Goal: Book appointment/travel/reservation

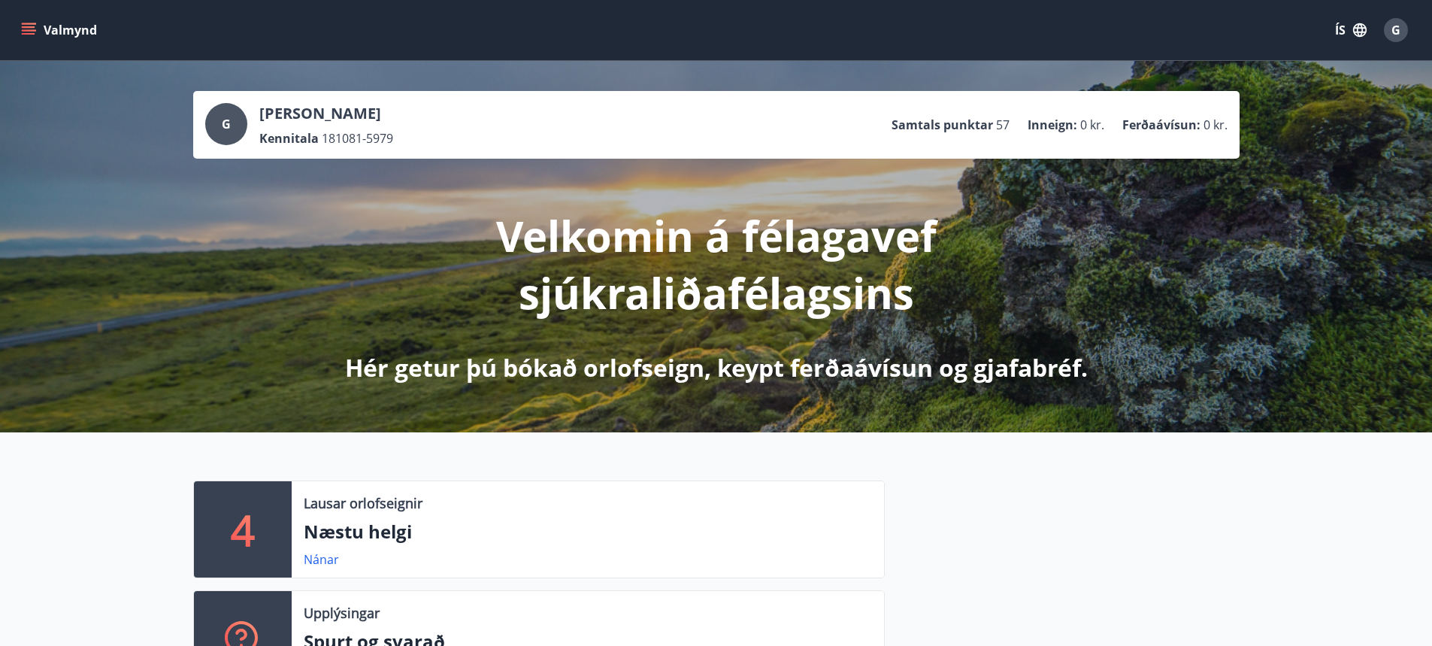
scroll to position [238, 0]
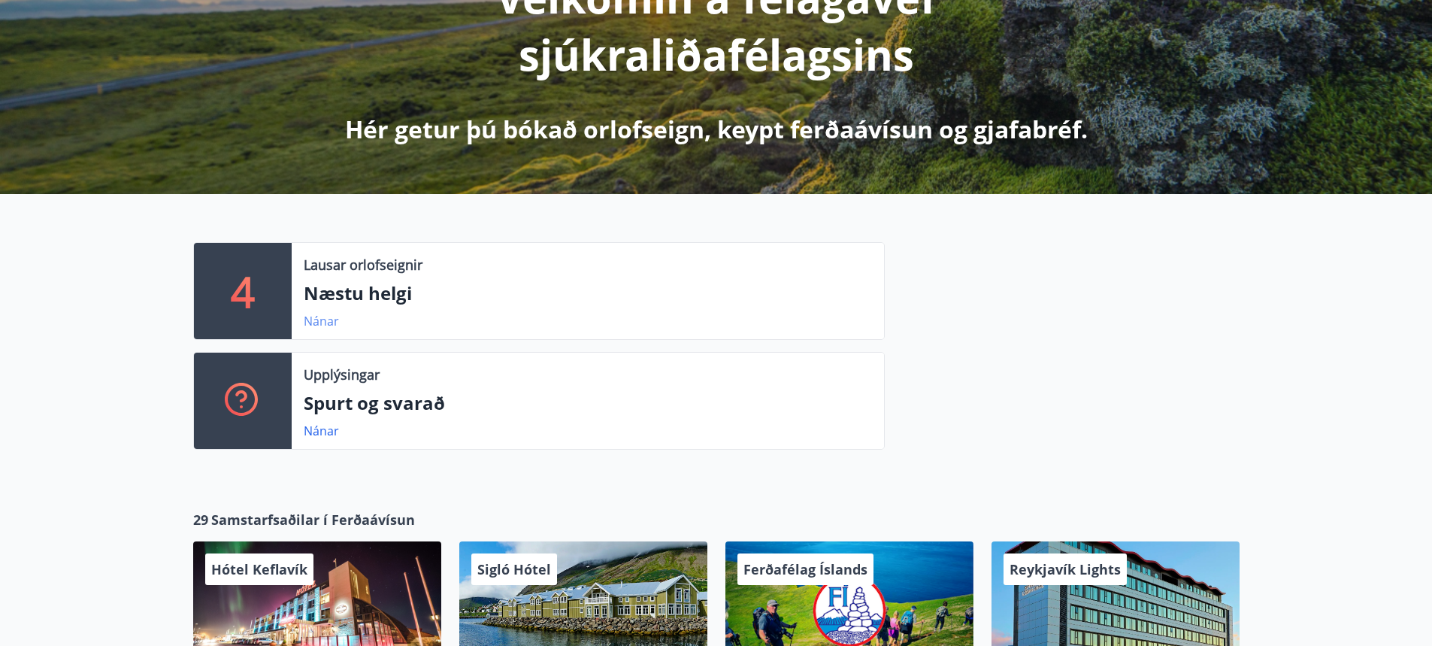
click at [320, 322] on link "Nánar" at bounding box center [321, 321] width 35 height 17
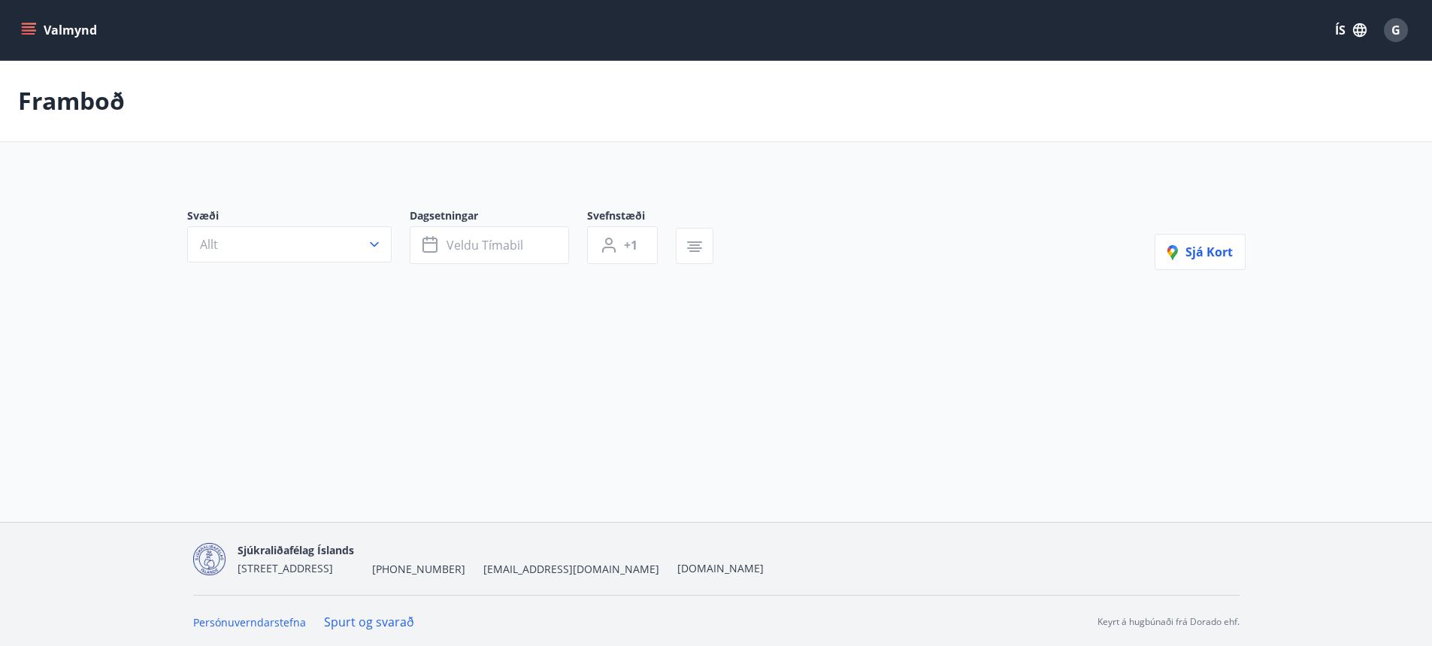
type input "*"
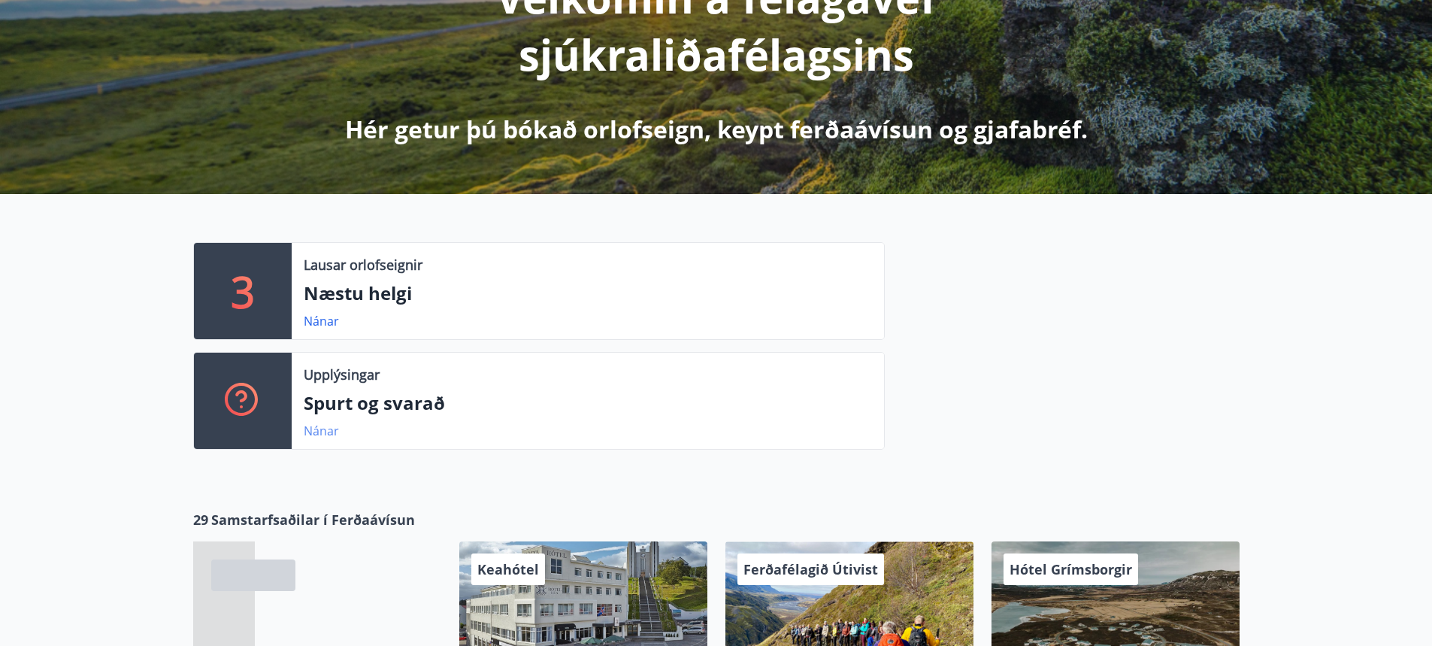
click at [317, 433] on link "Nánar" at bounding box center [321, 430] width 35 height 17
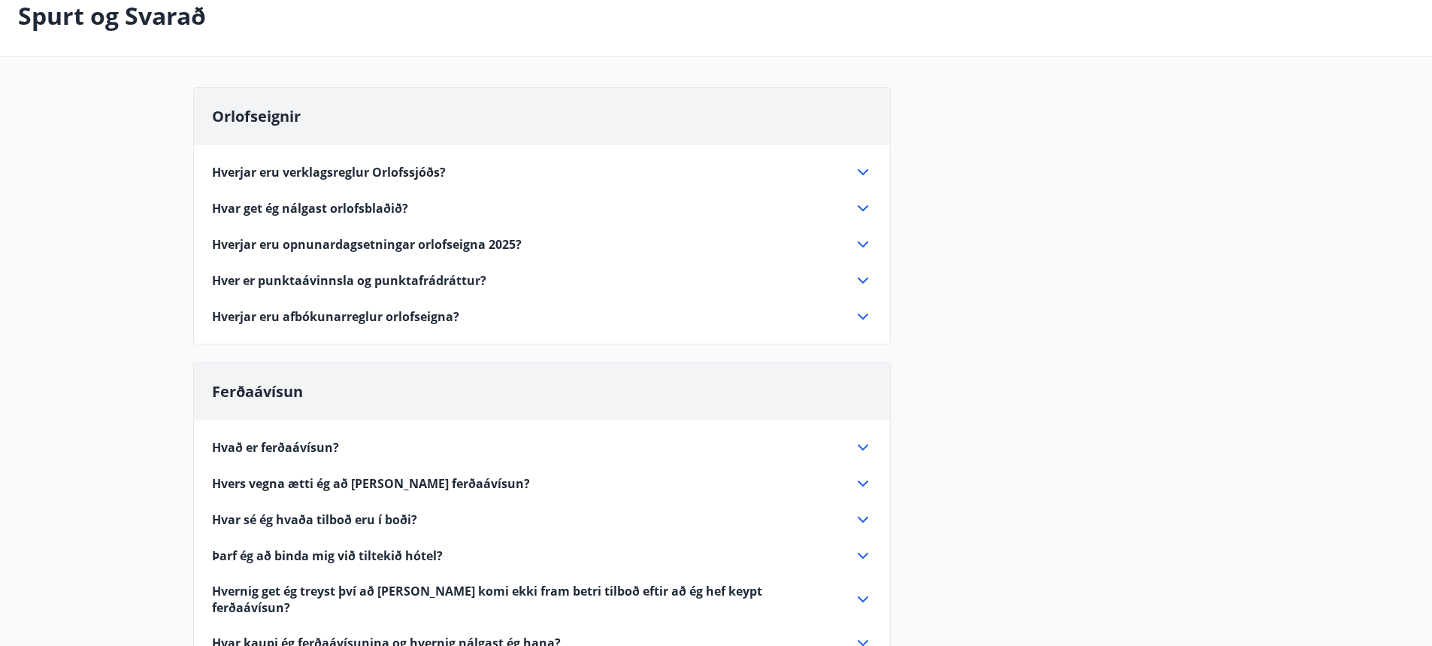
scroll to position [226, 0]
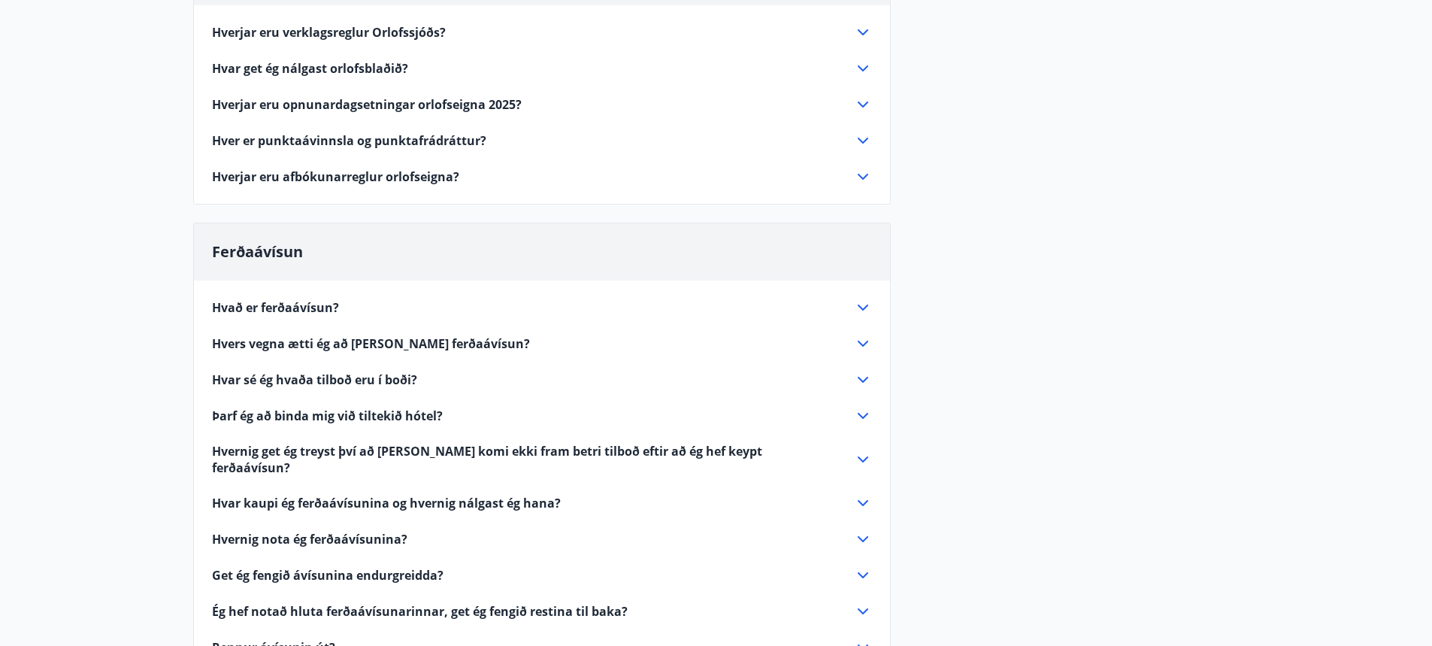
click at [862, 307] on icon at bounding box center [863, 307] width 18 height 18
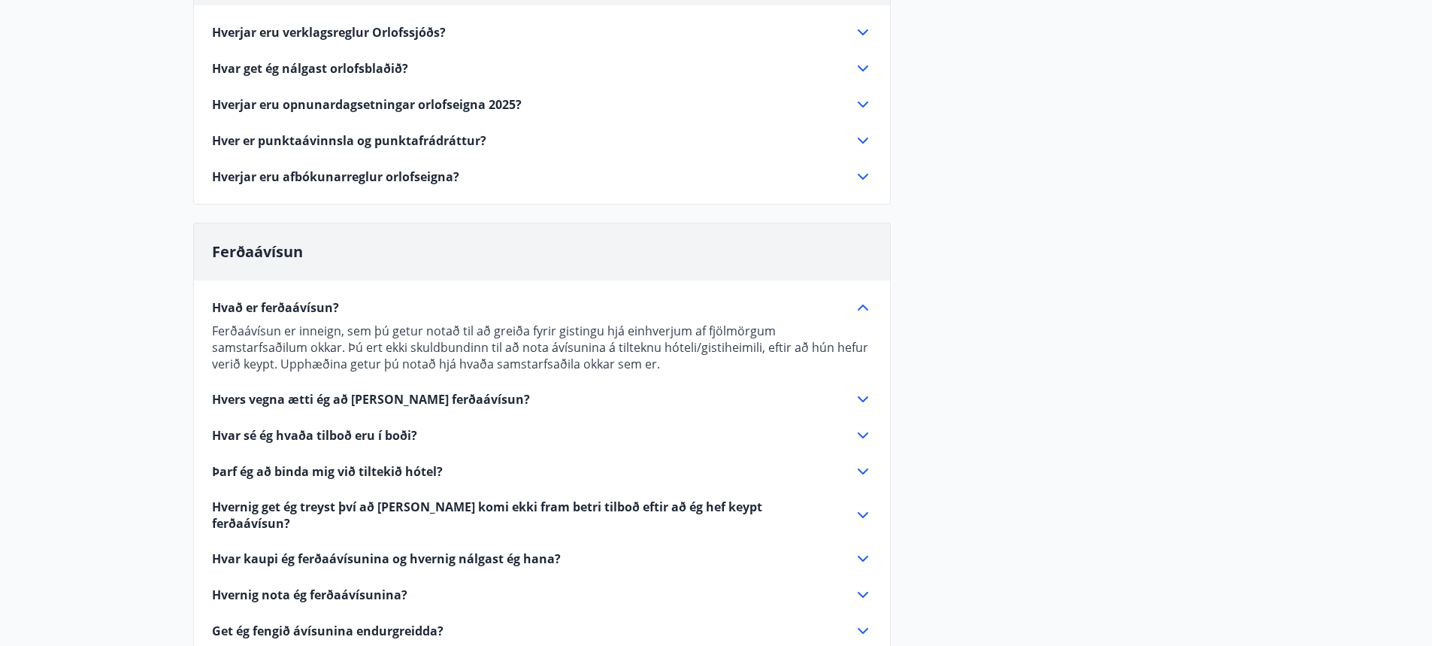
click at [864, 404] on icon at bounding box center [863, 399] width 18 height 18
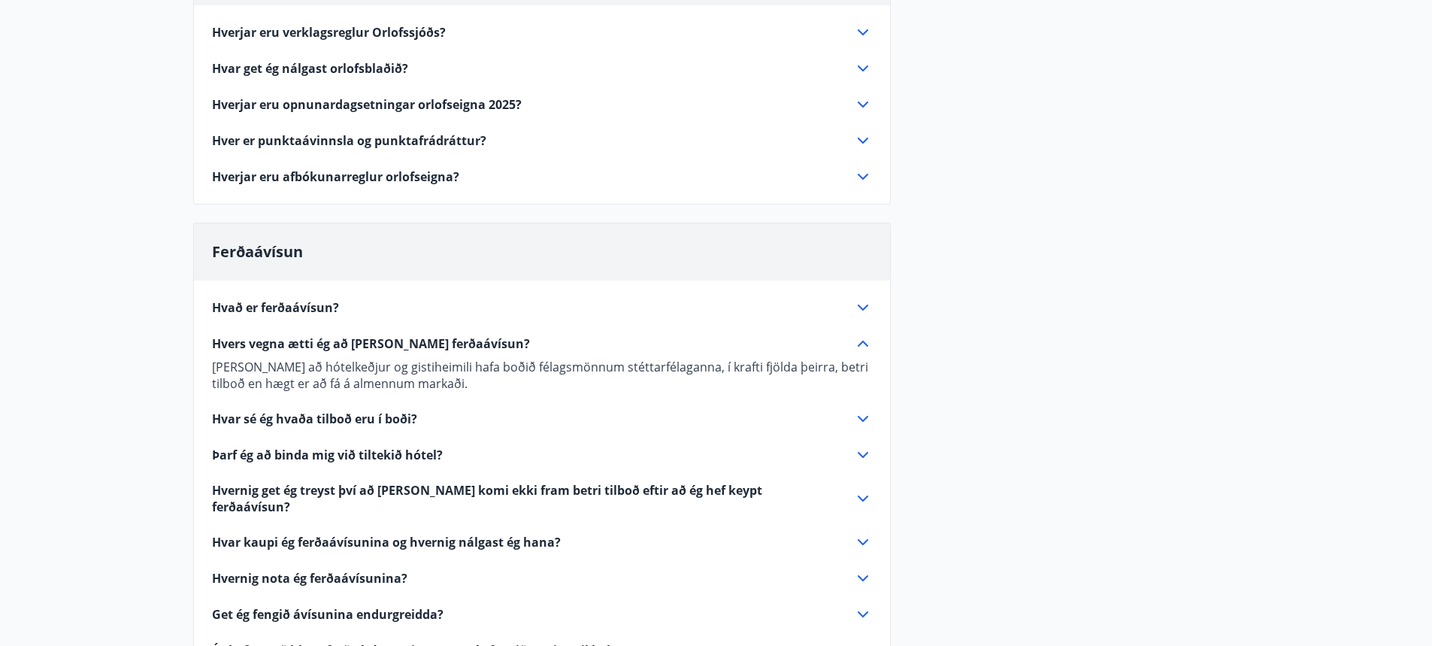
click at [860, 533] on icon at bounding box center [863, 542] width 18 height 18
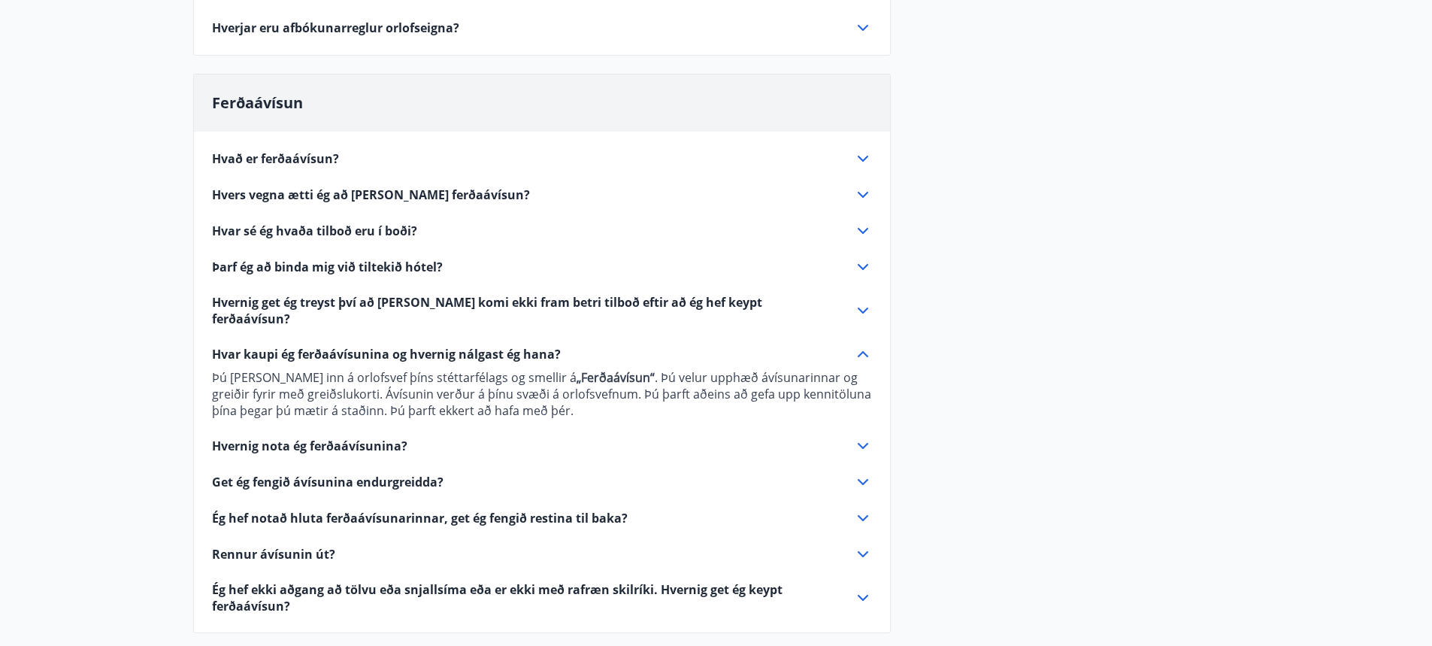
scroll to position [376, 0]
click at [864, 471] on icon at bounding box center [863, 480] width 18 height 18
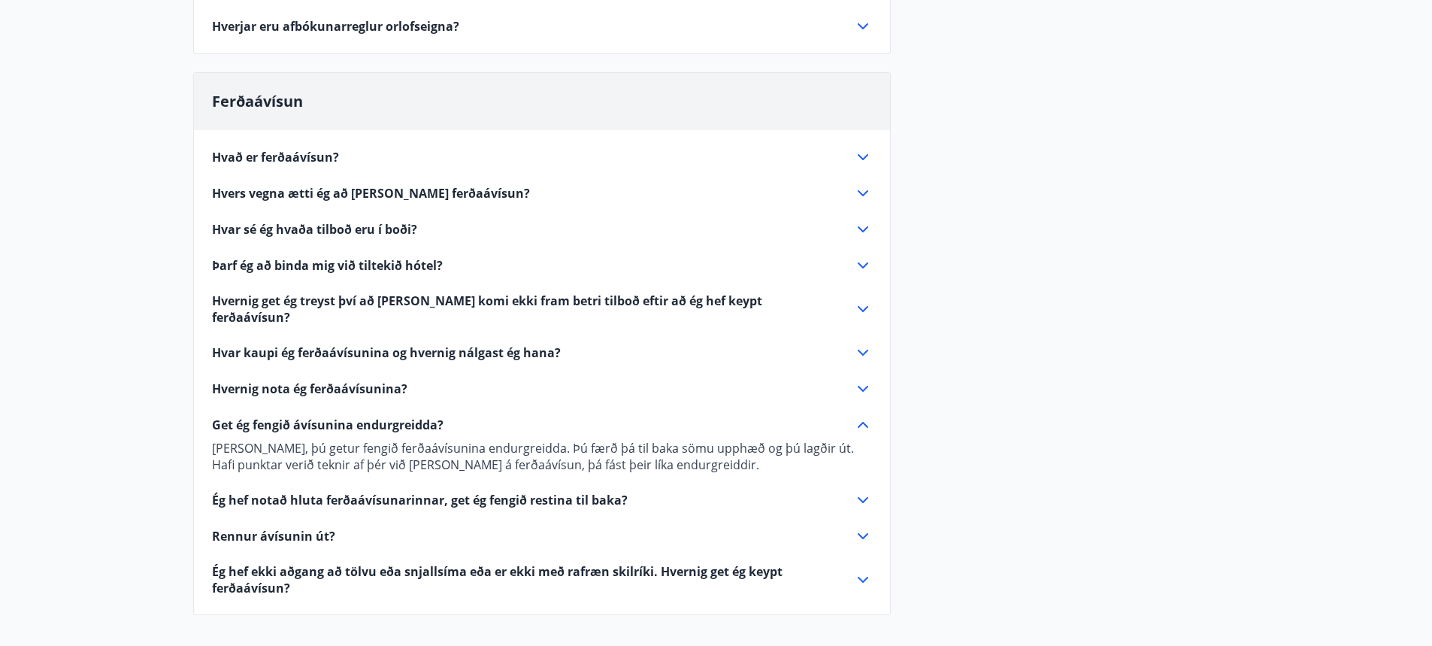
click at [861, 491] on icon at bounding box center [863, 500] width 18 height 18
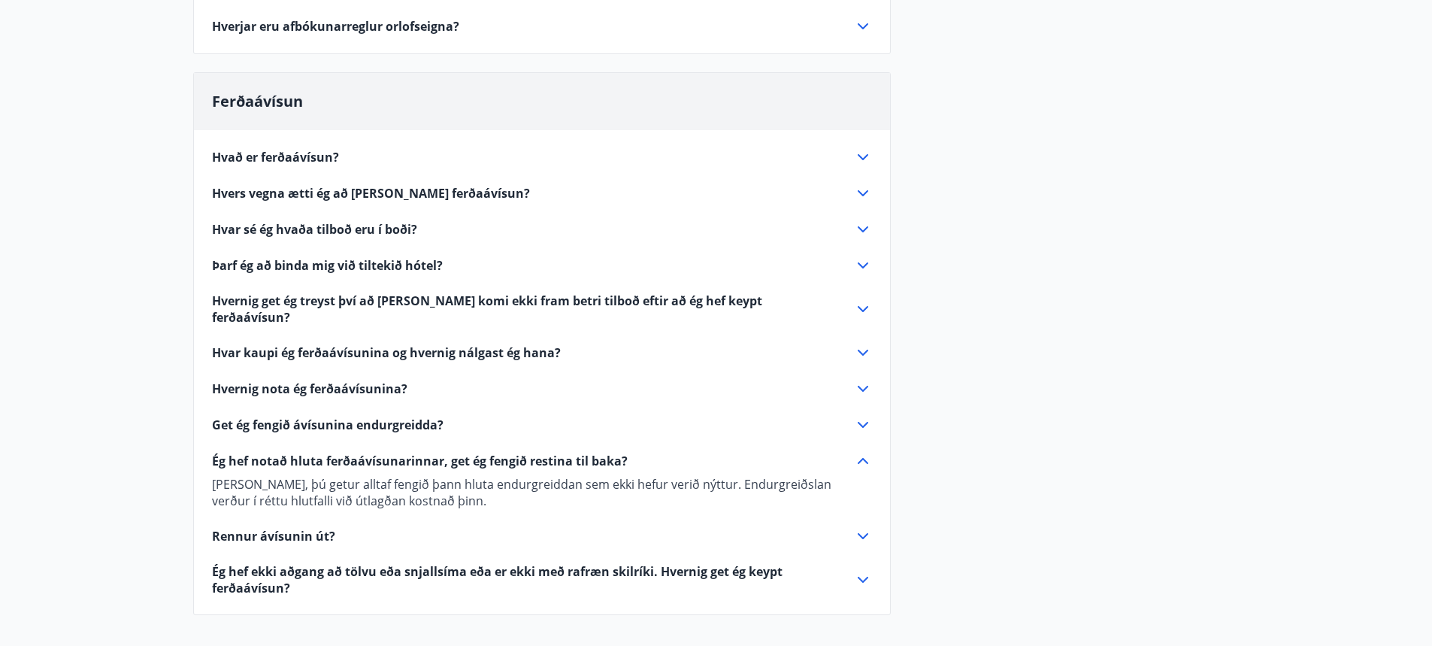
click at [864, 533] on icon at bounding box center [863, 536] width 11 height 6
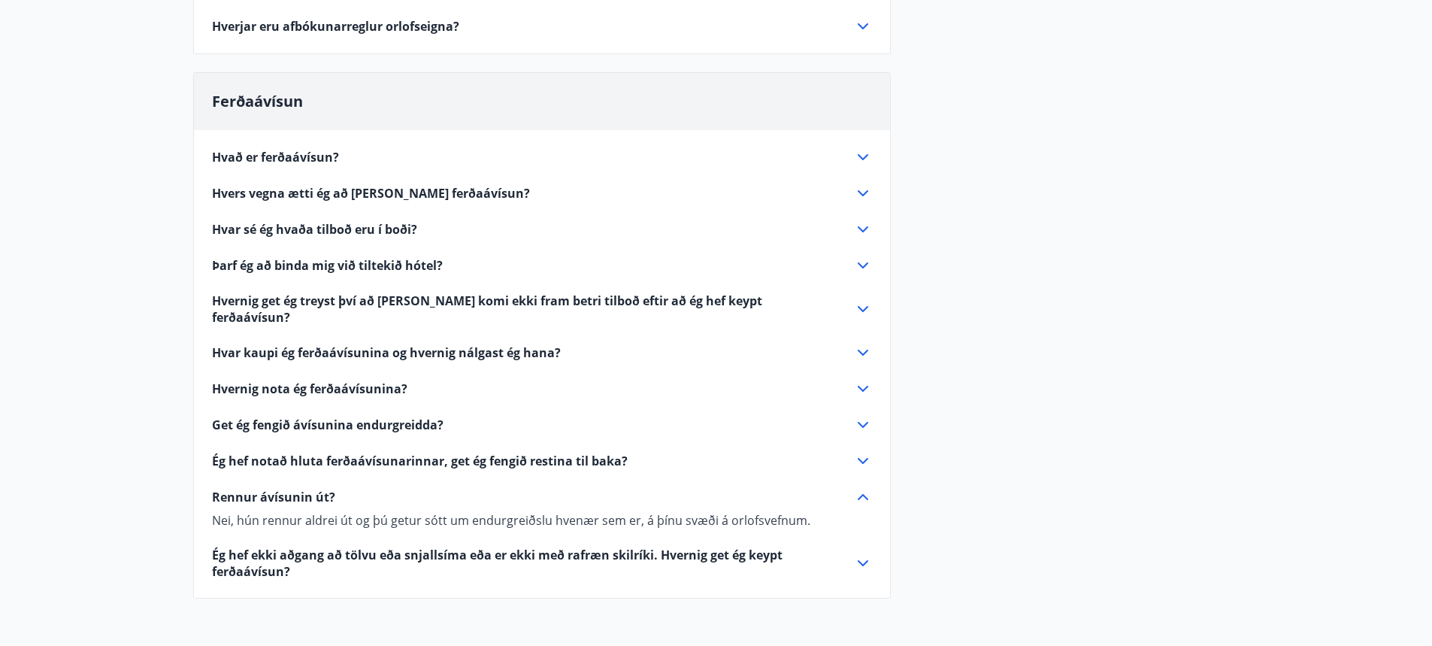
click at [864, 522] on div "Hvað er ferðaávísun? Ferðaávísun er inneign, sem þú getur notað til að greiða f…" at bounding box center [542, 355] width 696 height 450
click at [860, 488] on icon at bounding box center [863, 497] width 18 height 18
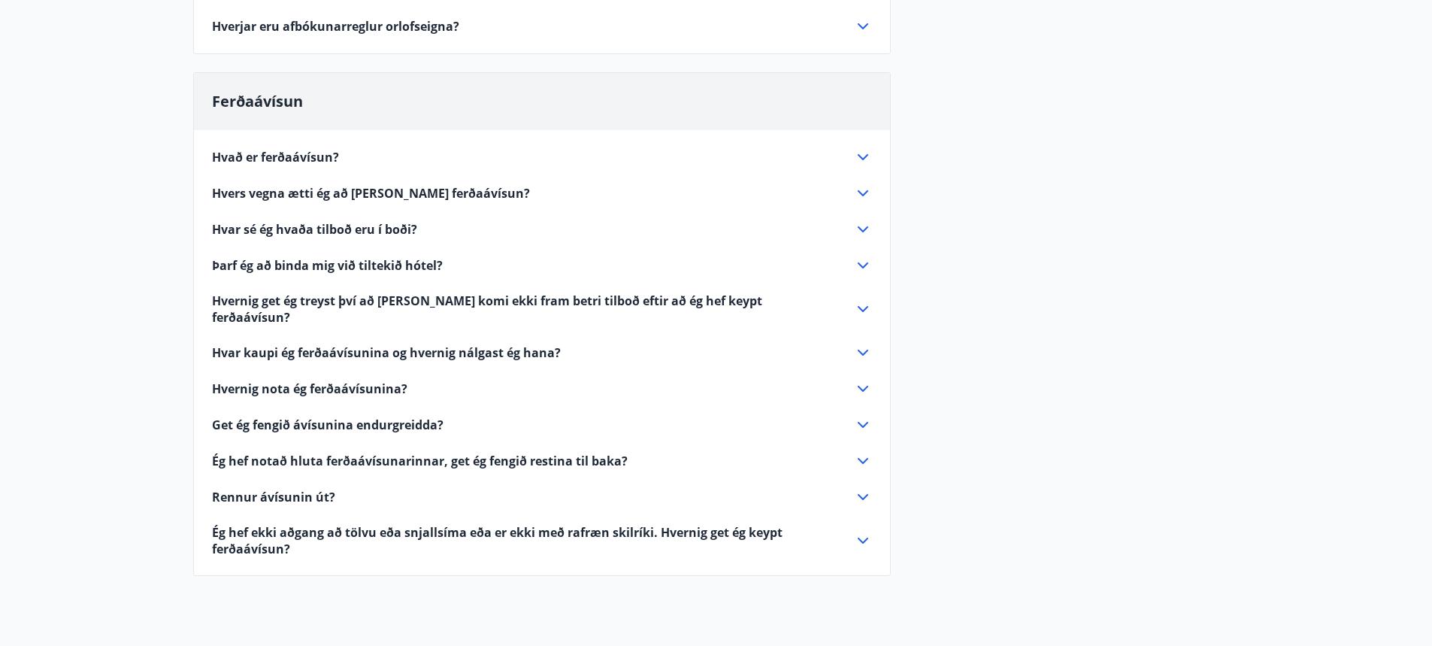
click at [864, 227] on icon at bounding box center [863, 229] width 18 height 18
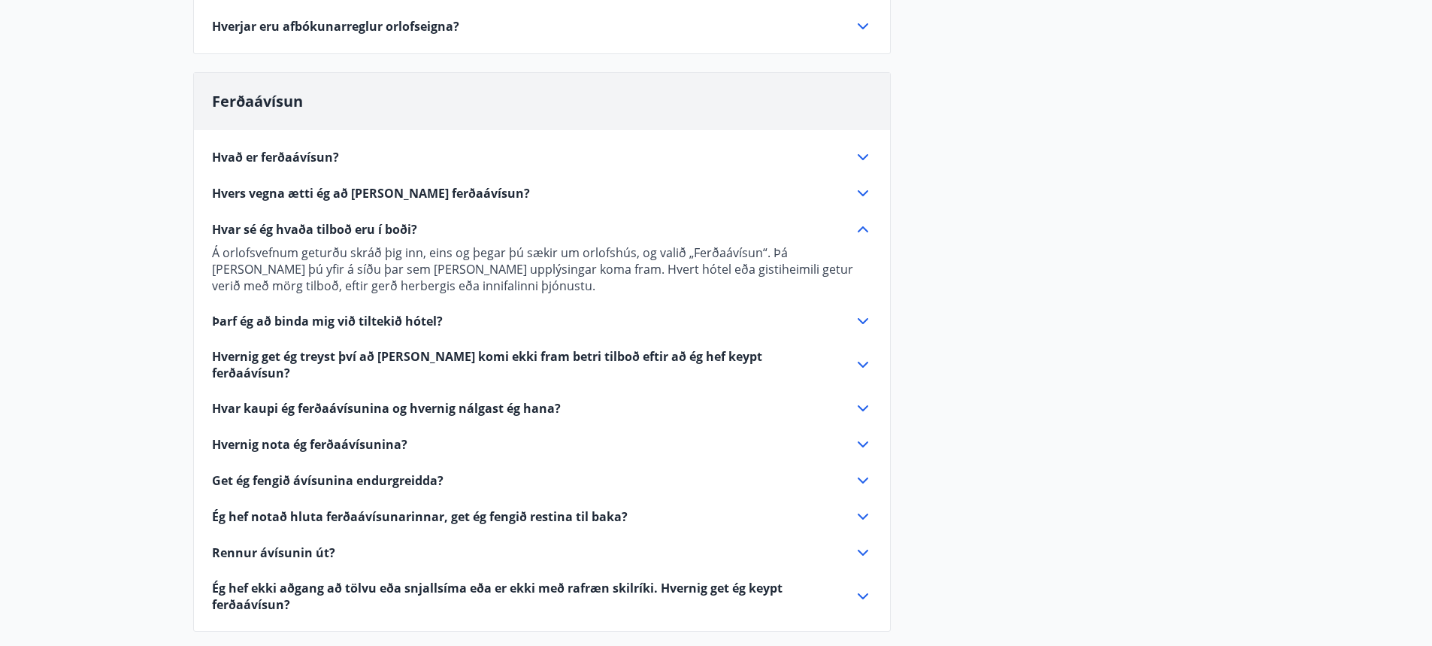
click at [864, 227] on icon at bounding box center [863, 229] width 18 height 18
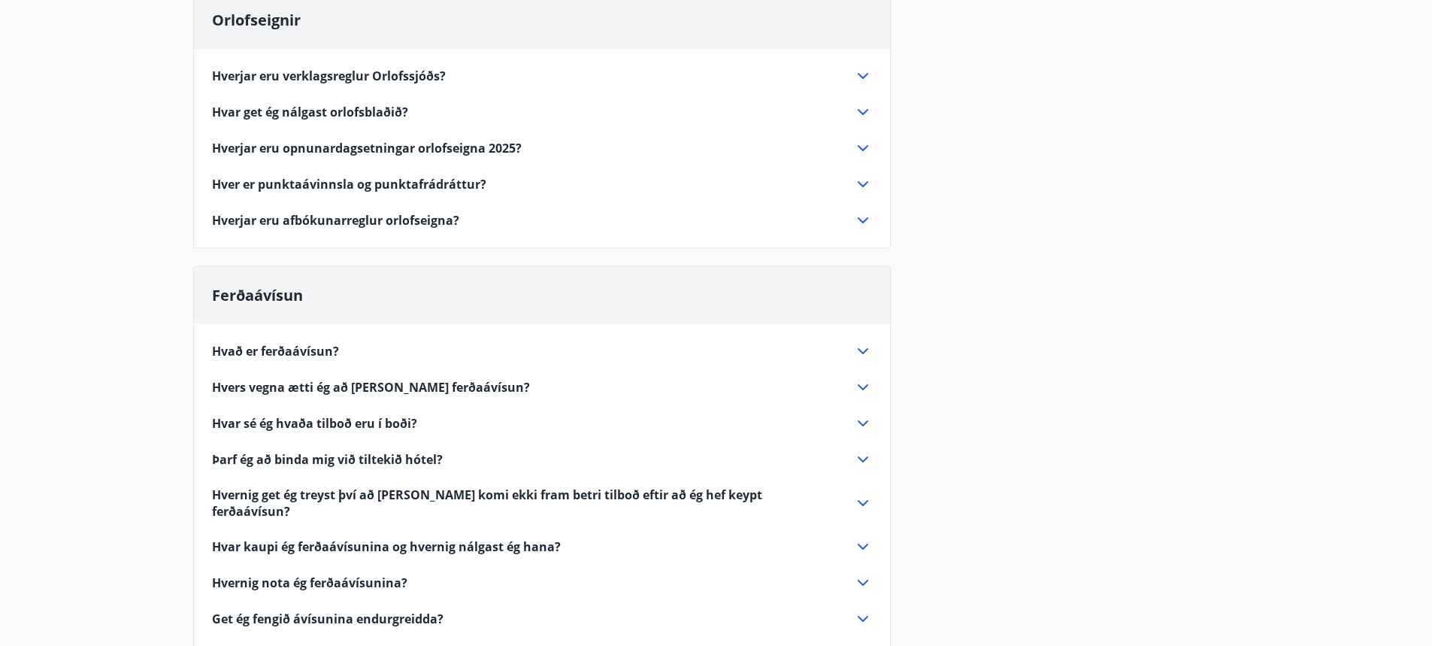
scroll to position [150, 0]
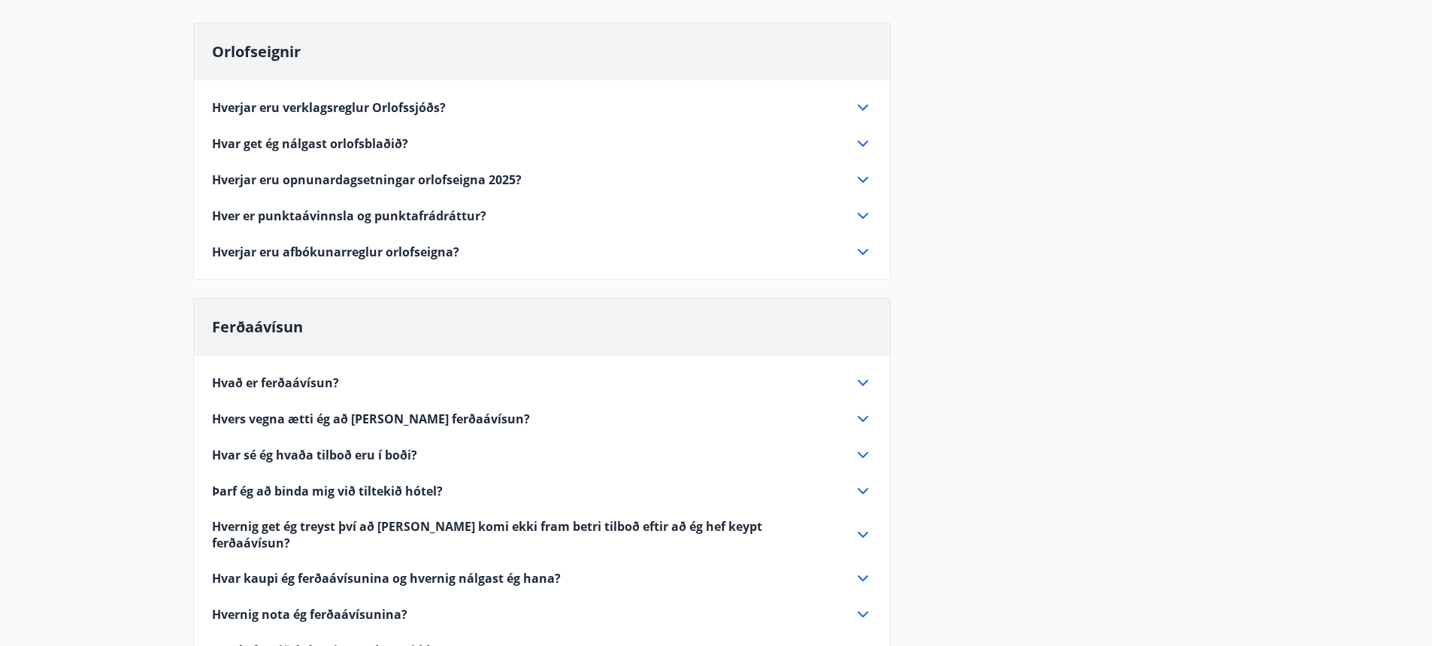
click at [862, 216] on icon at bounding box center [863, 216] width 18 height 18
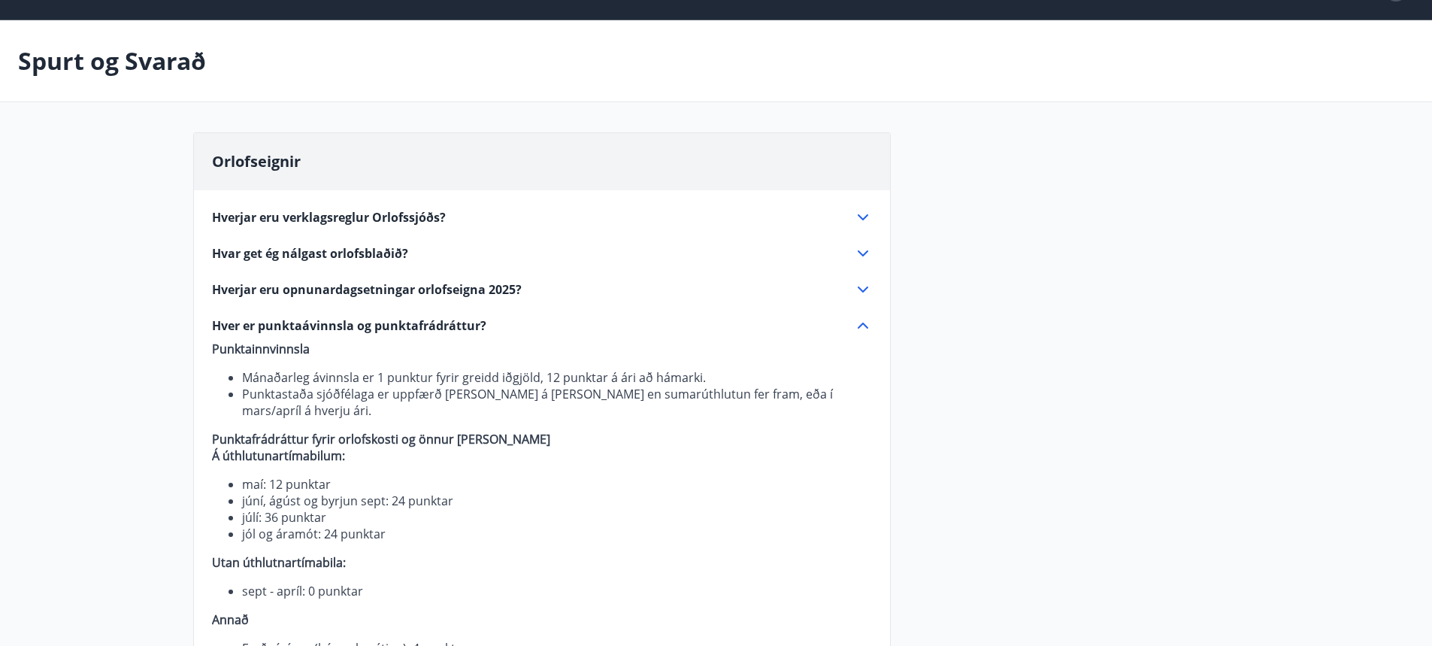
scroll to position [0, 0]
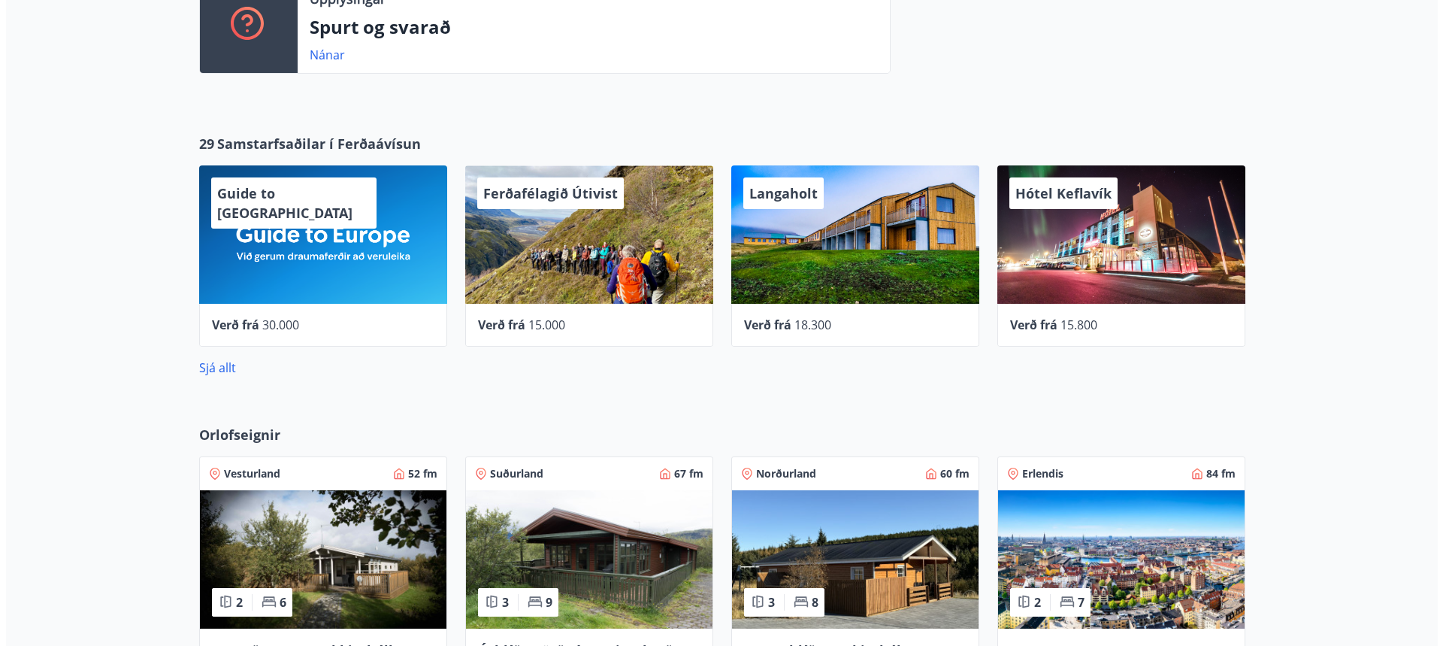
scroll to position [689, 0]
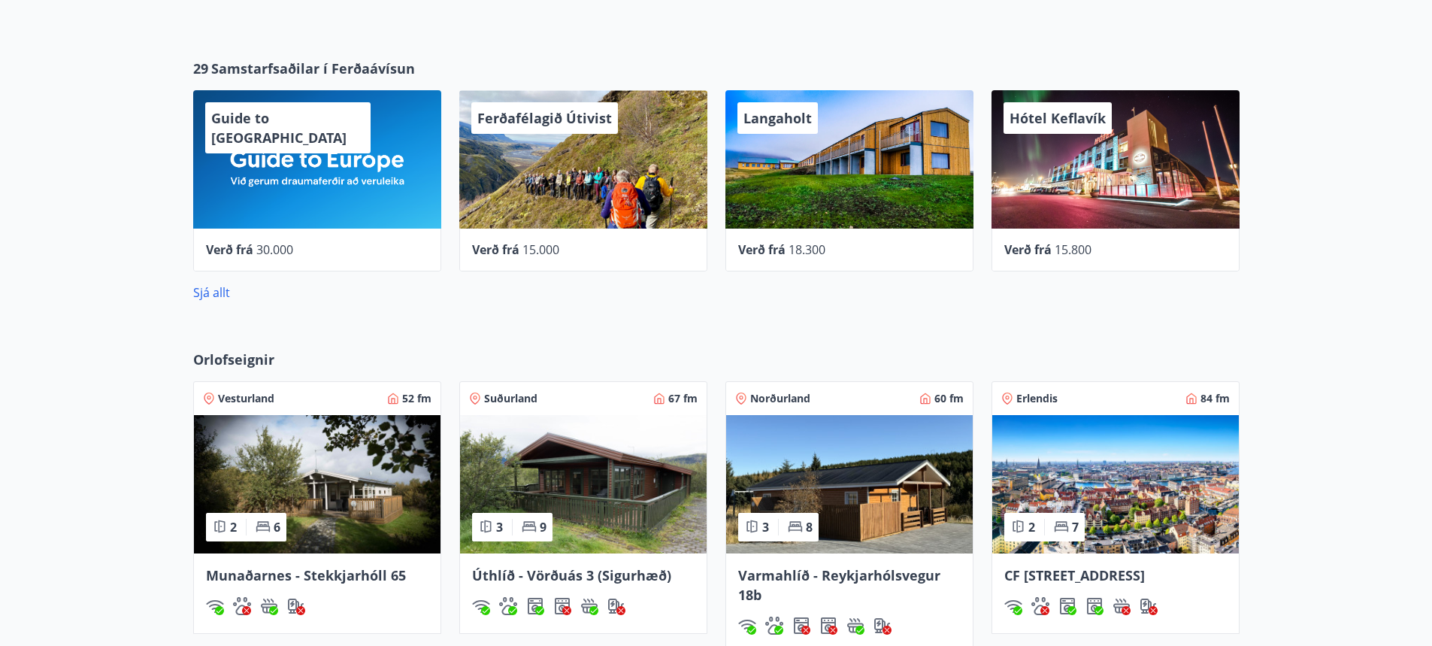
click at [778, 250] on span "Verð frá" at bounding box center [761, 249] width 47 height 17
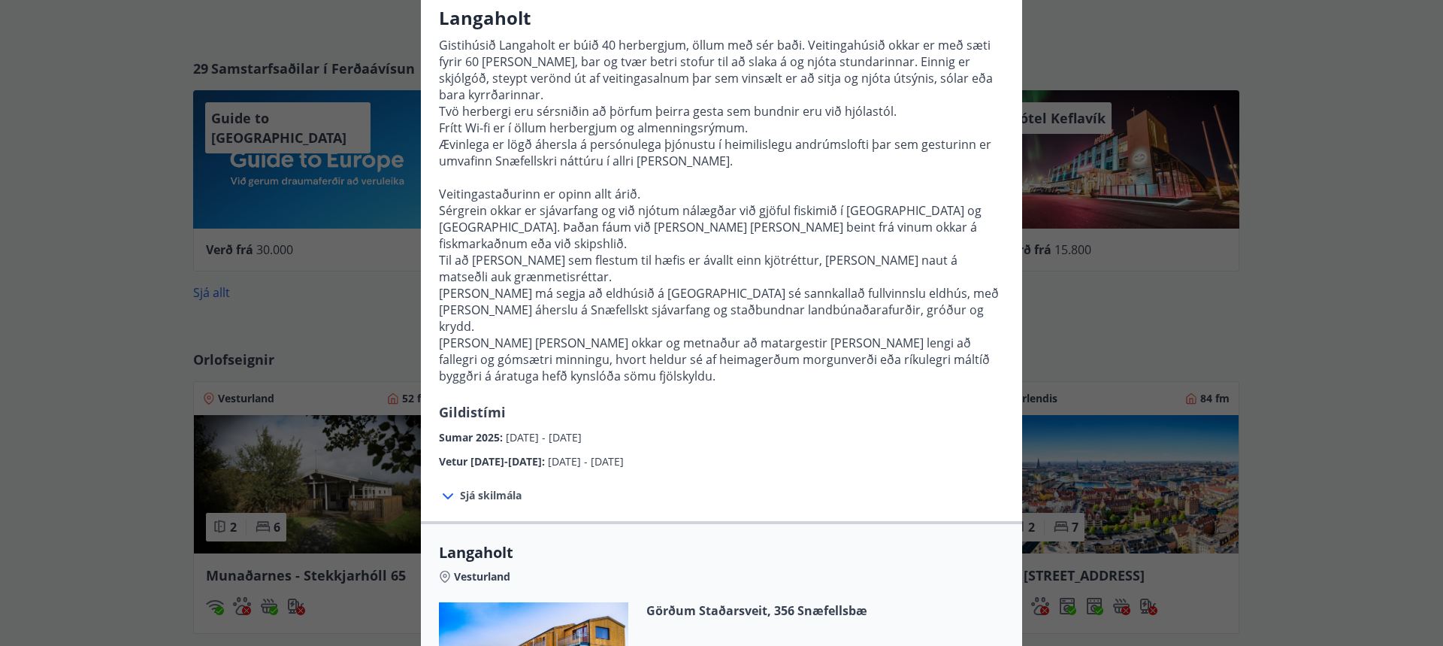
scroll to position [150, 0]
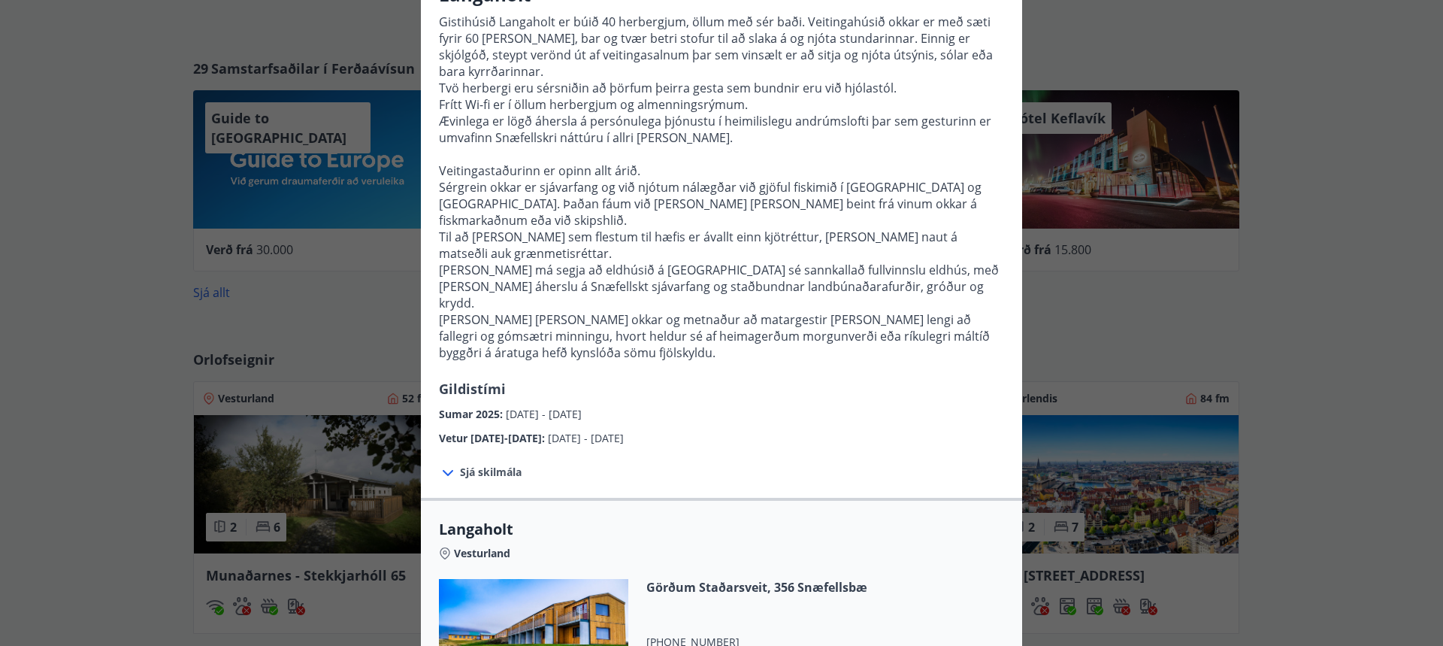
click at [446, 470] on icon at bounding box center [448, 473] width 11 height 6
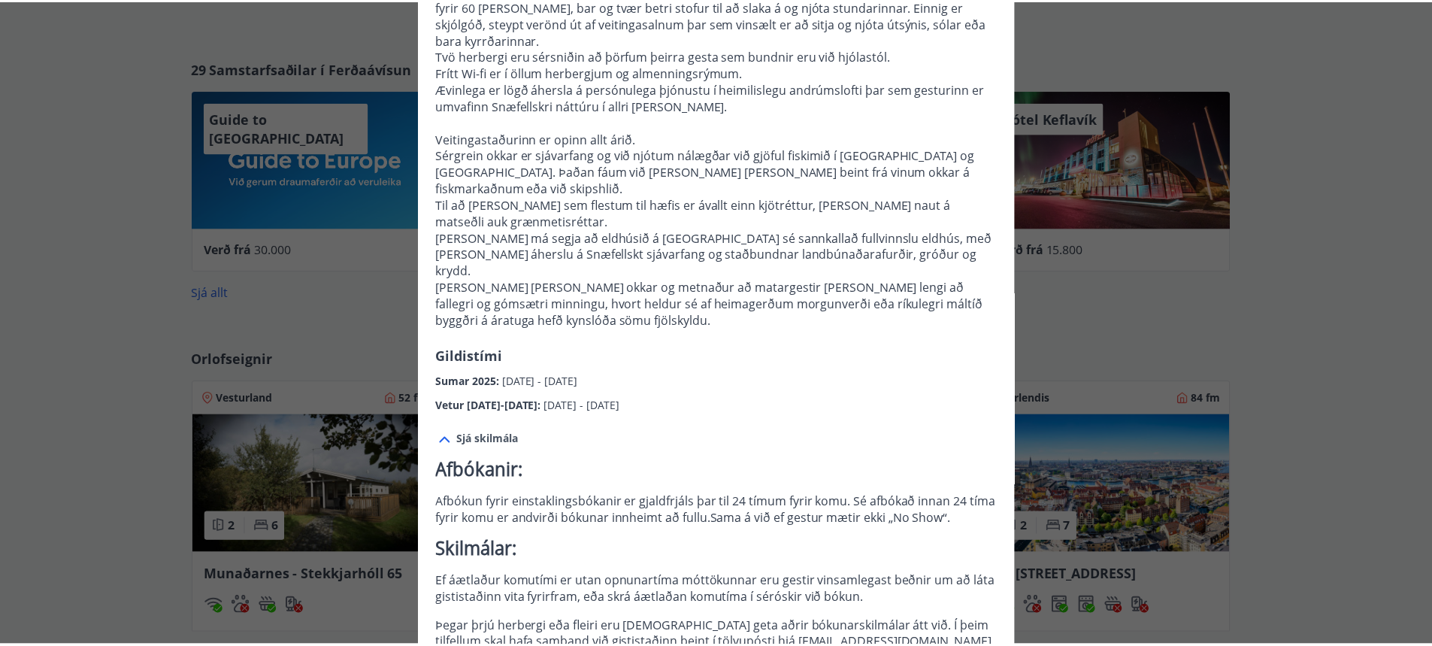
scroll to position [0, 0]
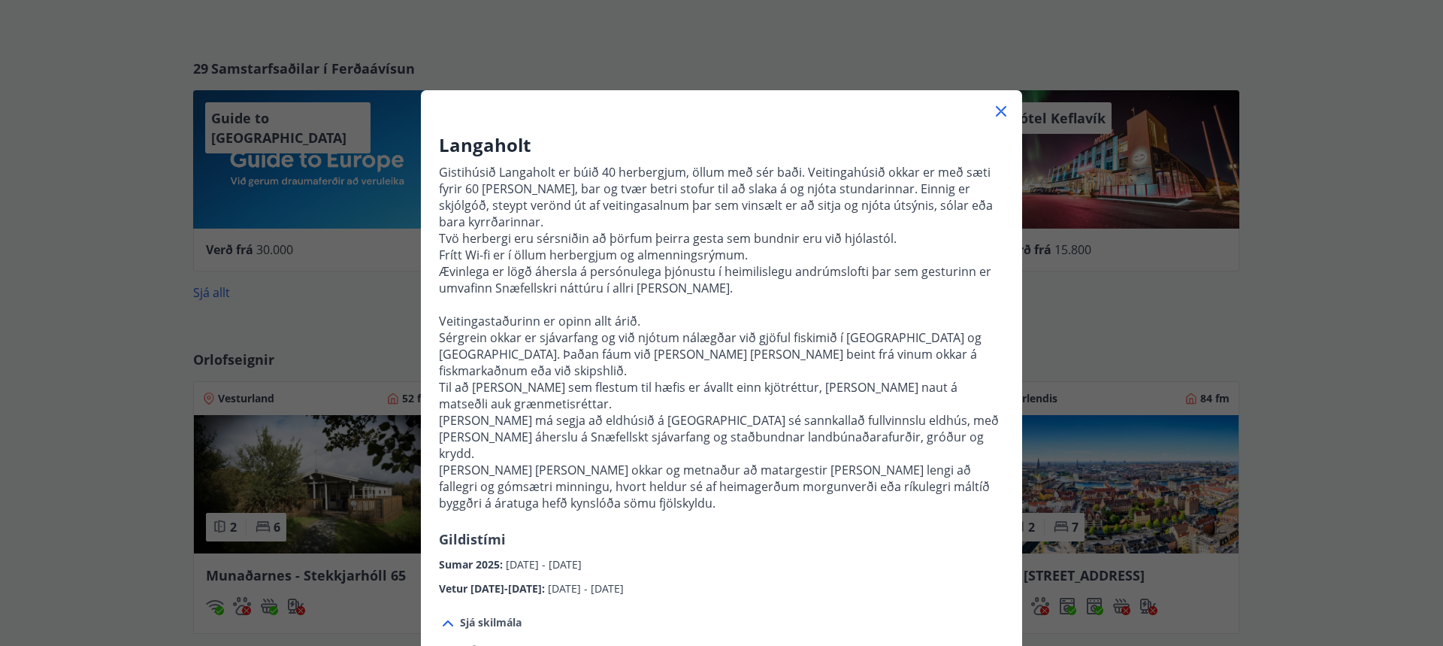
click at [993, 110] on icon at bounding box center [1001, 111] width 18 height 18
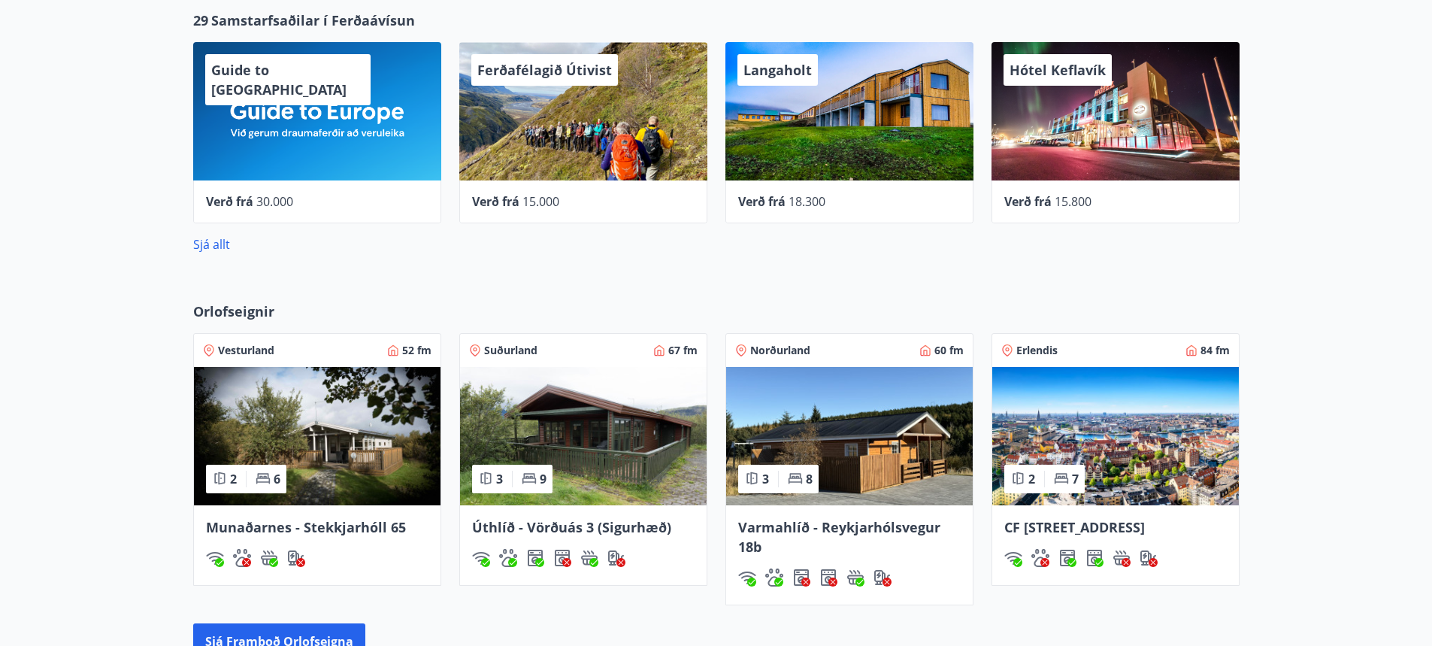
scroll to position [764, 0]
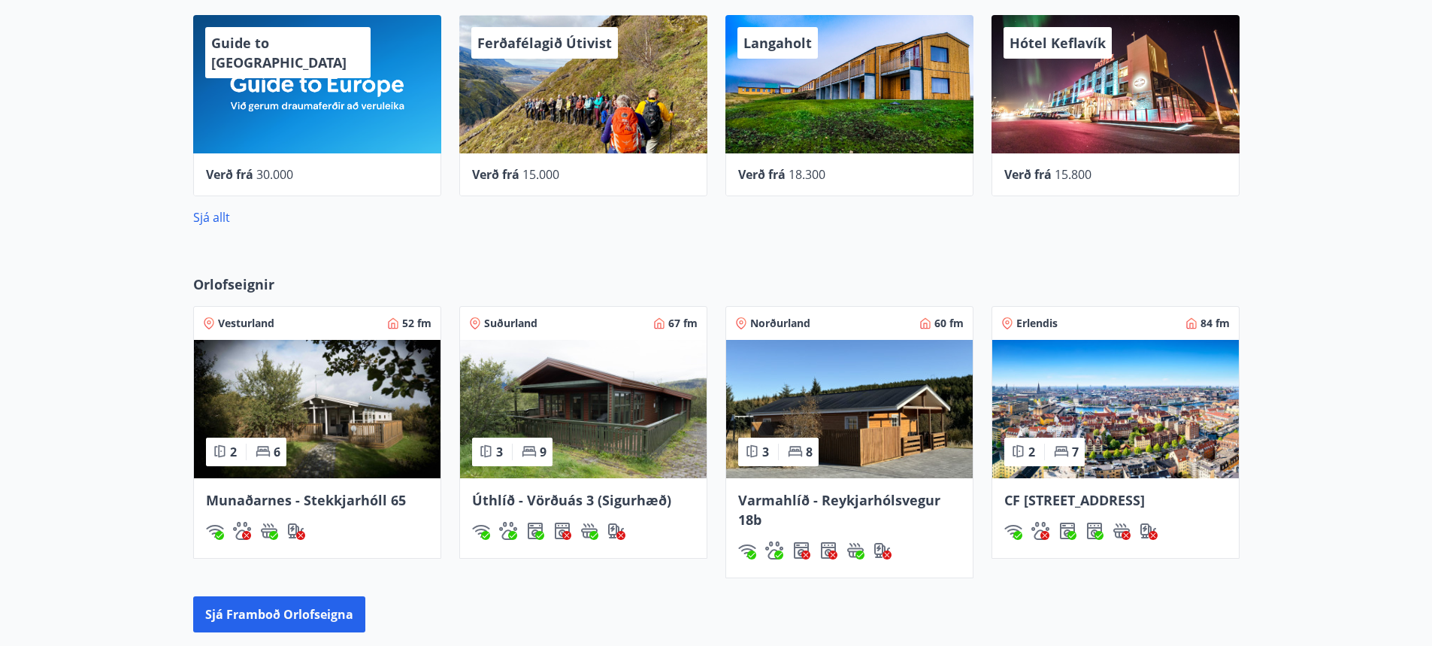
click at [254, 501] on span "Munaðarnes - Stekkjarhóll 65" at bounding box center [306, 500] width 200 height 18
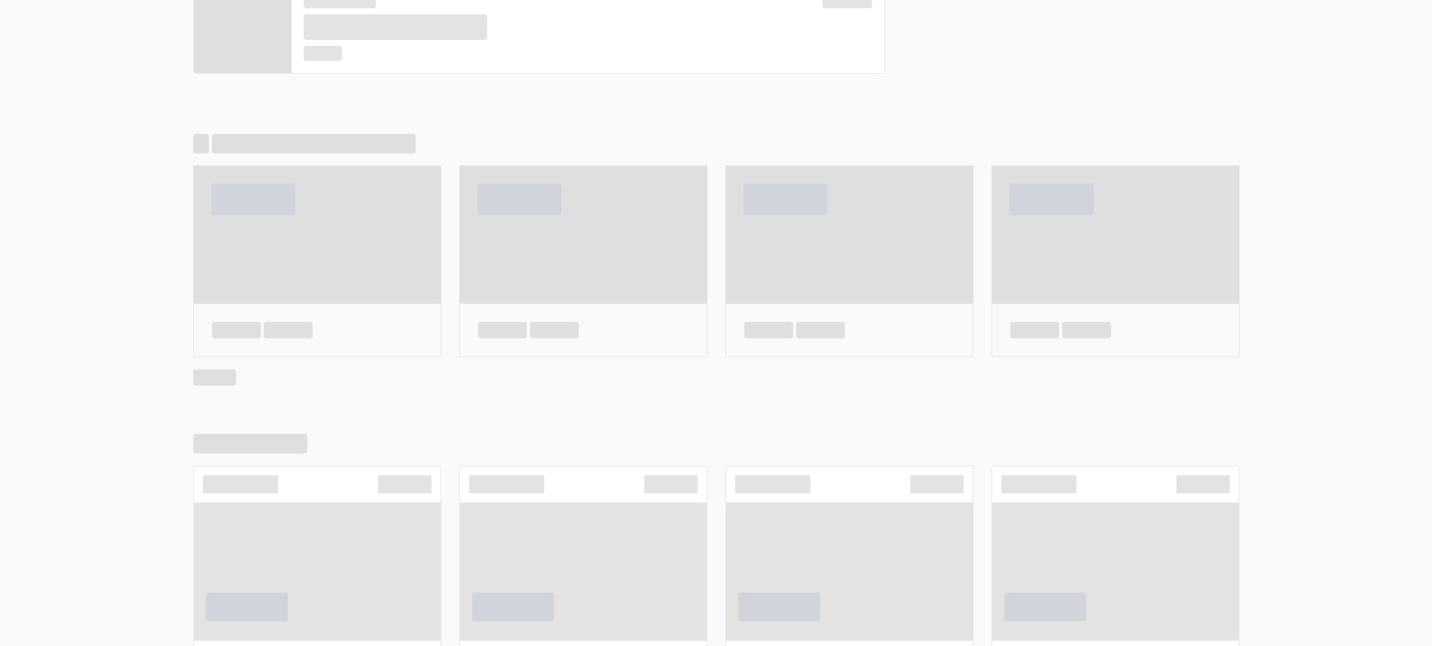
scroll to position [834, 0]
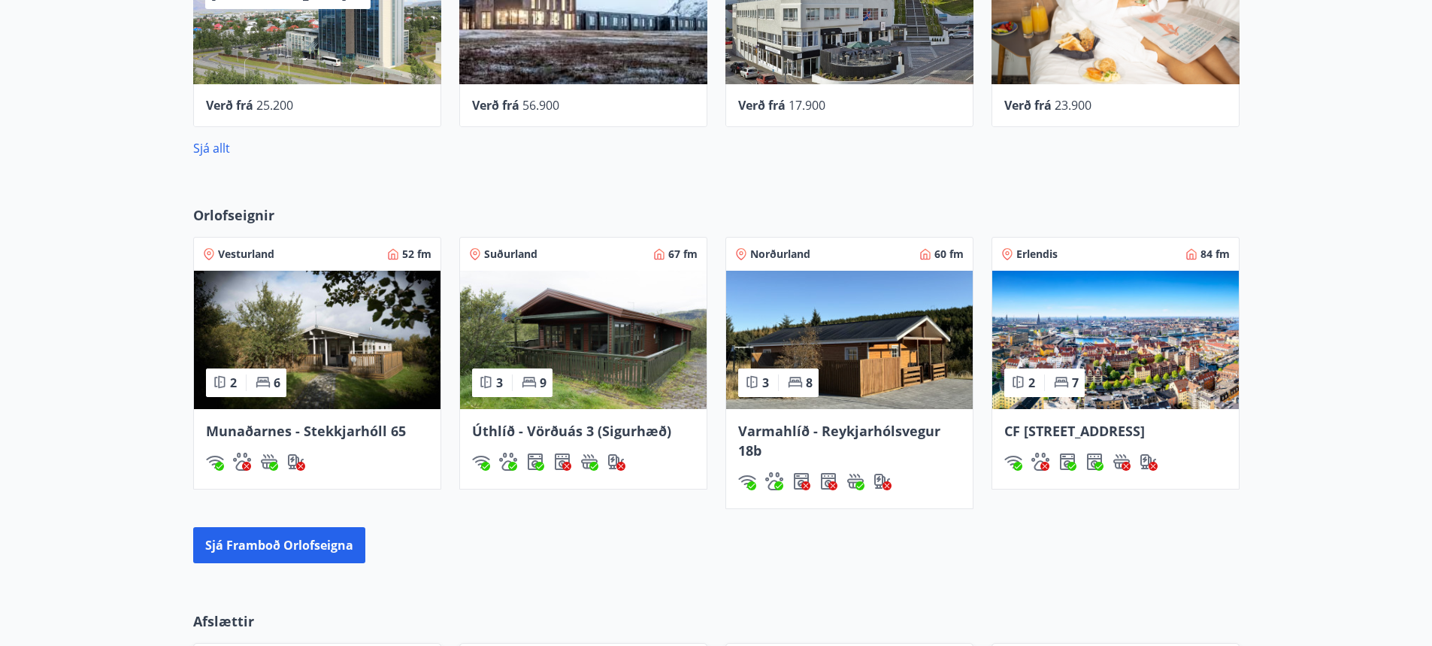
click at [1073, 432] on span "CF [STREET_ADDRESS]" at bounding box center [1074, 431] width 141 height 18
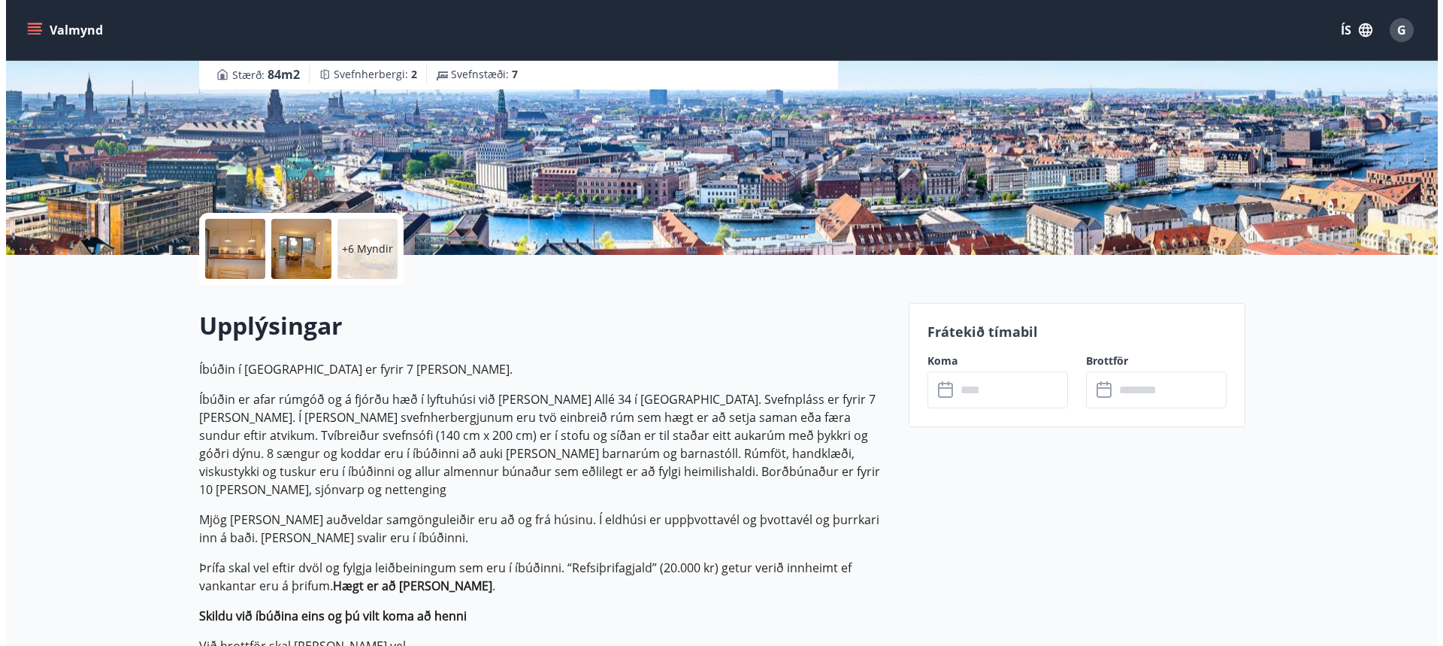
scroll to position [150, 0]
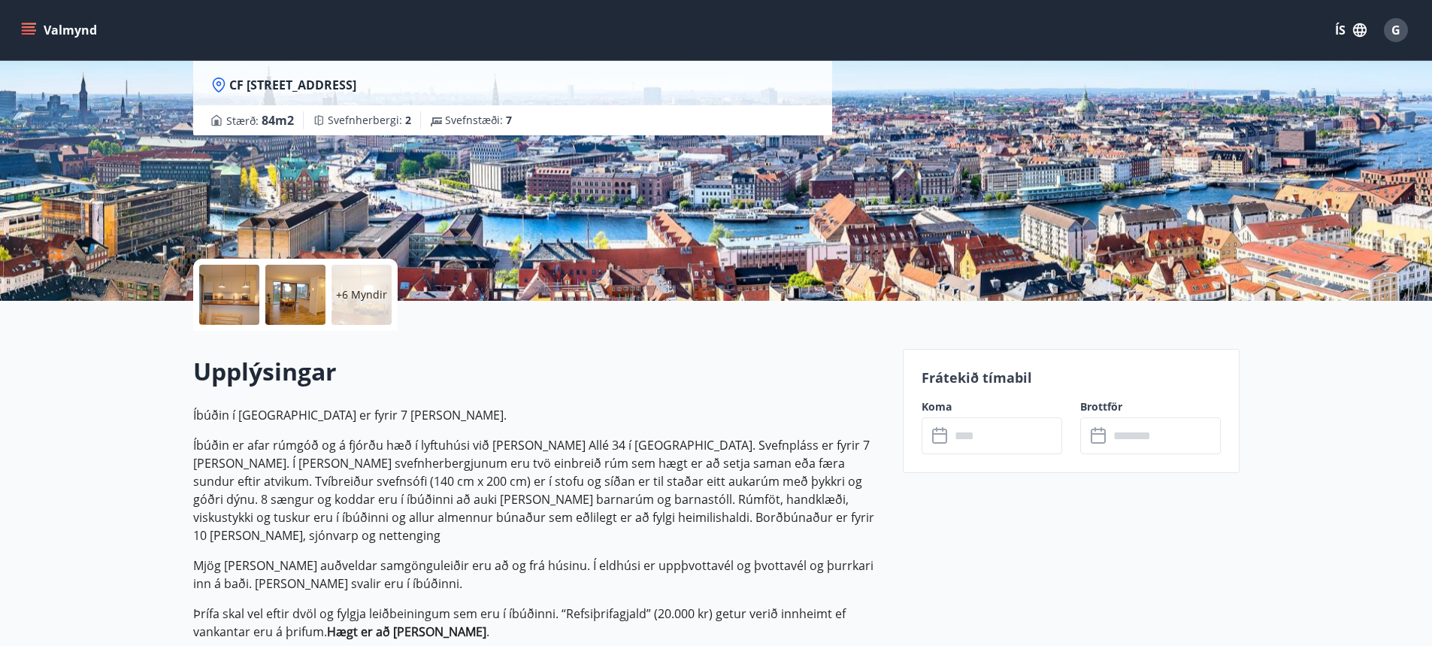
click at [219, 301] on div at bounding box center [229, 295] width 60 height 60
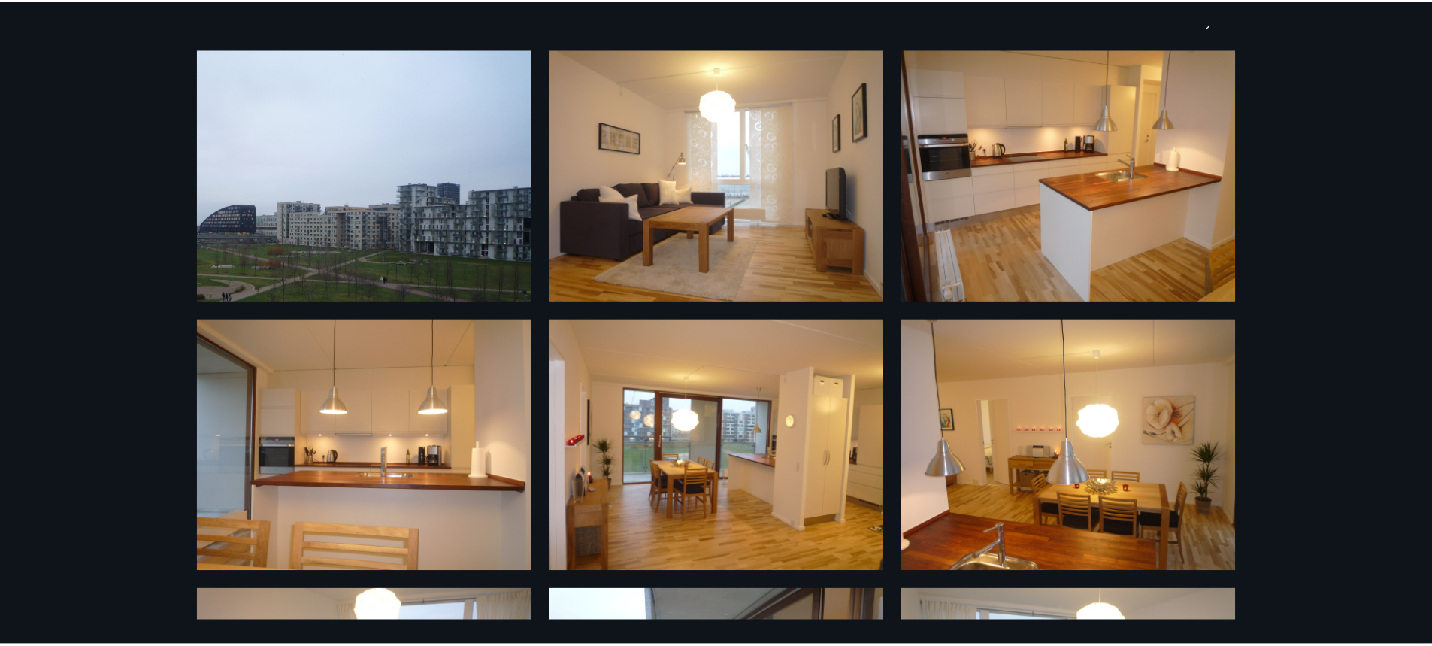
scroll to position [0, 0]
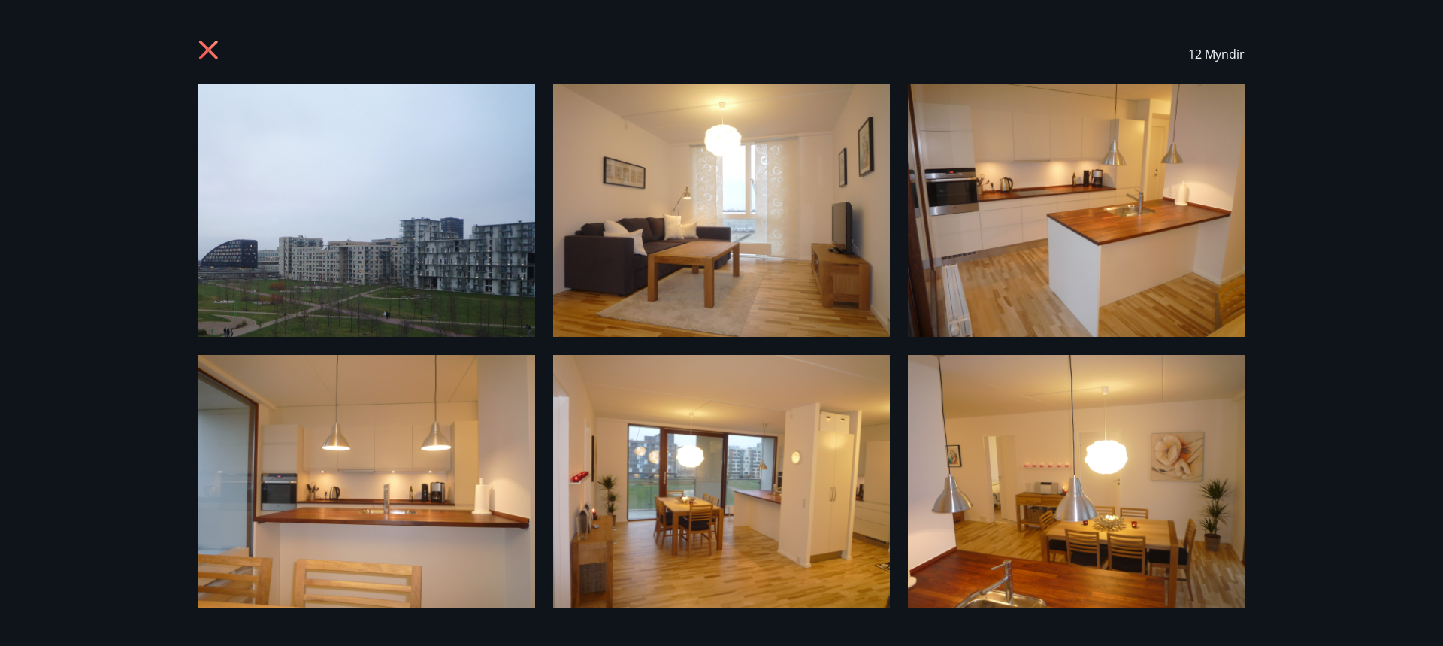
click at [204, 48] on icon at bounding box center [210, 52] width 24 height 24
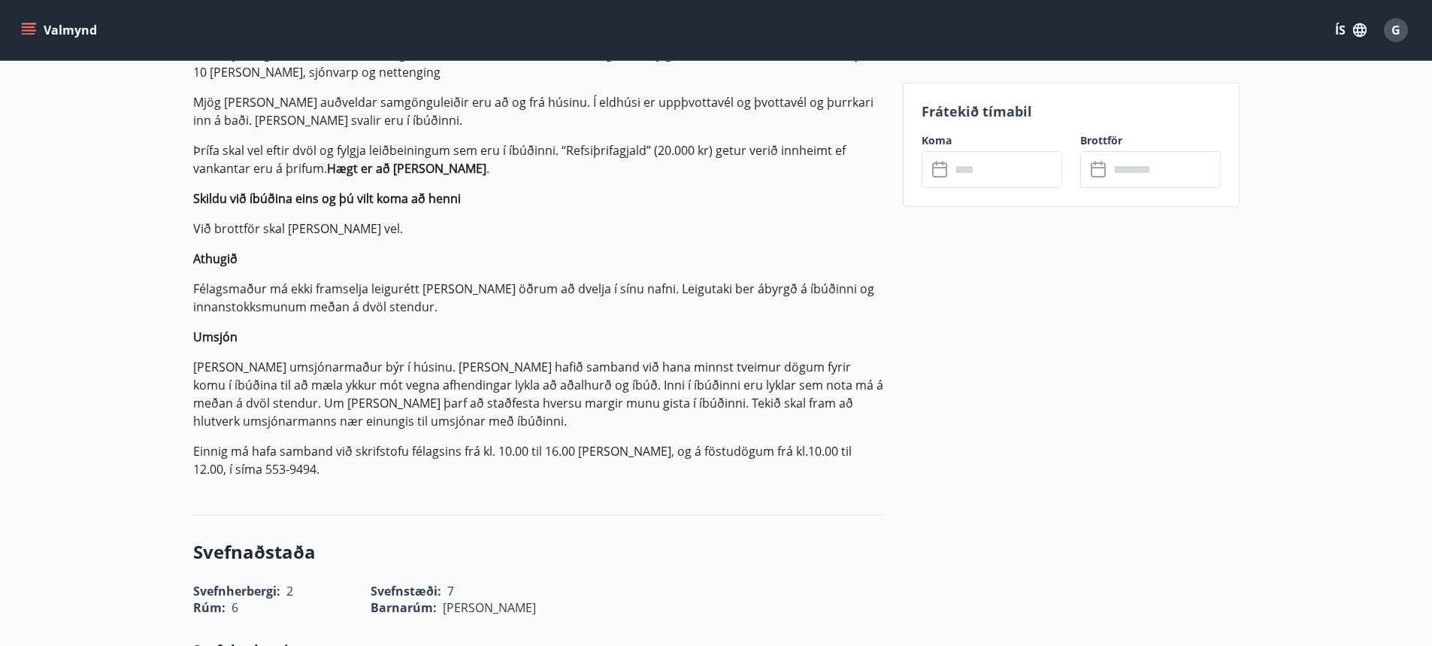
scroll to position [601, 0]
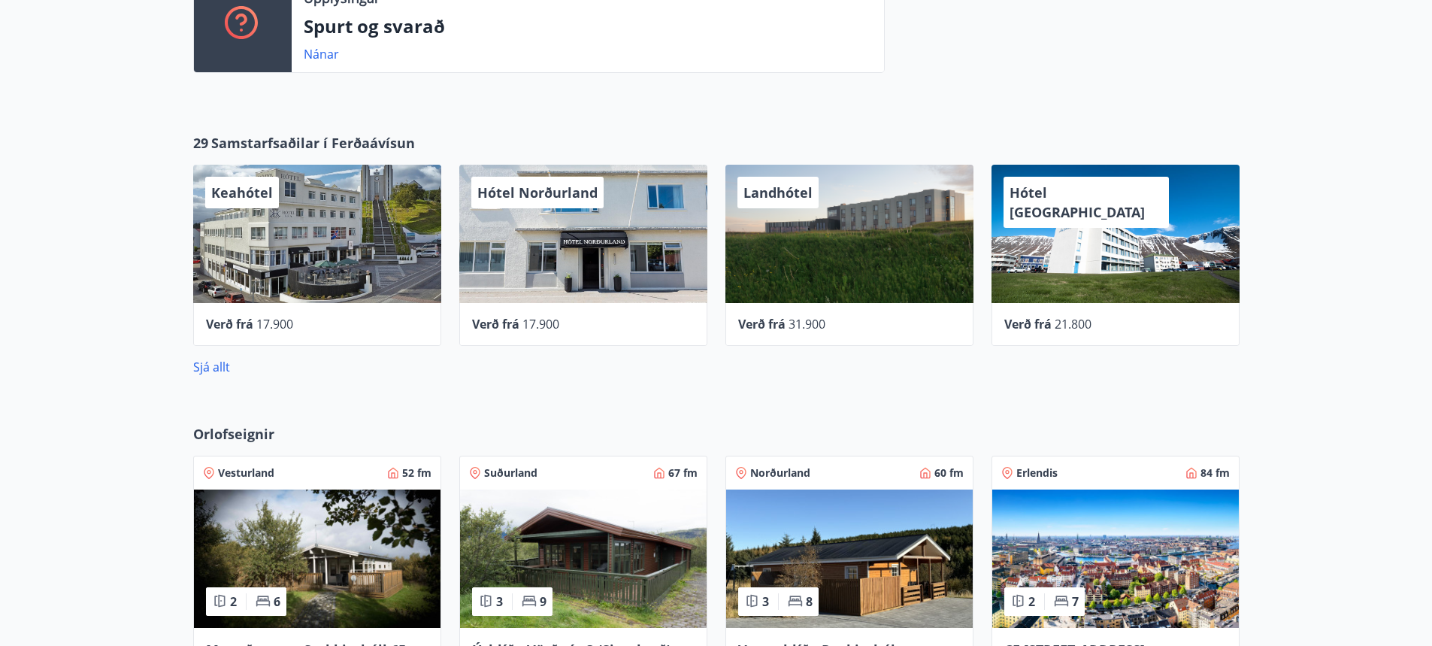
scroll to position [677, 0]
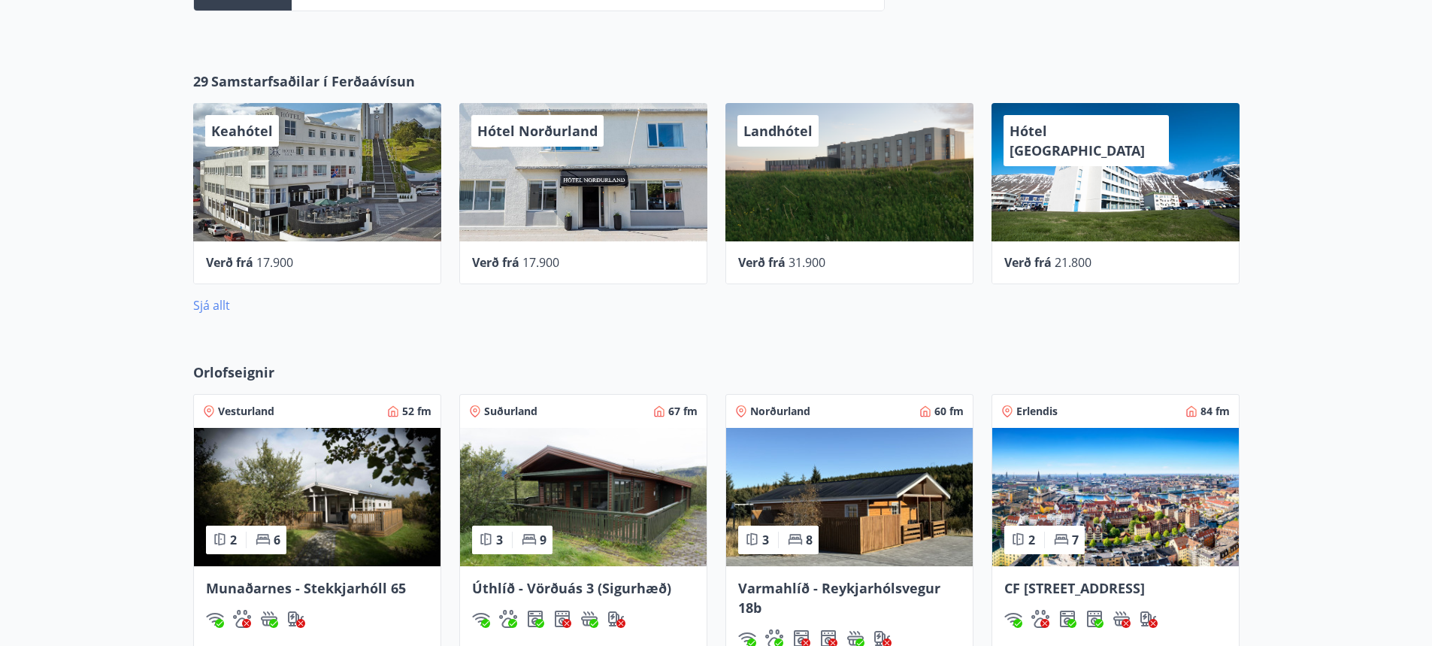
click at [210, 304] on link "Sjá allt" at bounding box center [211, 305] width 37 height 17
